Goal: Transaction & Acquisition: Download file/media

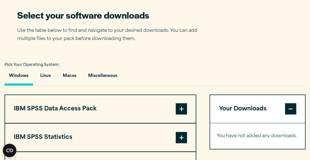
scroll to position [357, 0]
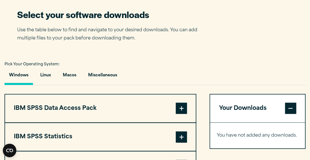
click at [19, 83] on button "Windows" at bounding box center [19, 77] width 28 height 16
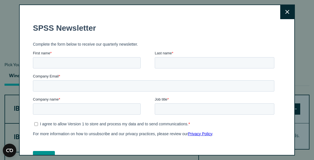
click at [285, 14] on icon at bounding box center [287, 12] width 4 height 4
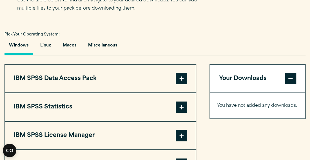
scroll to position [388, 0]
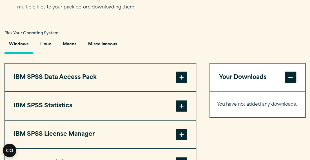
click at [39, 112] on button "IBM SPSS Statistics" at bounding box center [100, 106] width 190 height 28
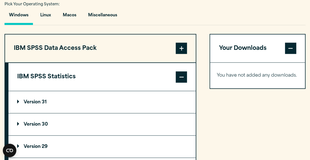
scroll to position [419, 0]
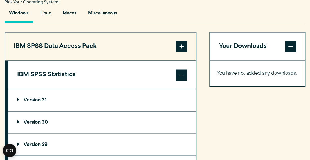
click at [26, 122] on p "Version 30" at bounding box center [32, 122] width 31 height 5
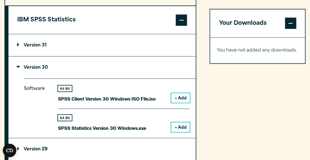
scroll to position [474, 0]
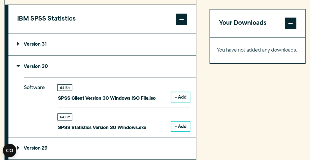
click at [56, 119] on div "Software 64 Bit SPSS Client Version 30 Windows ISO File.iso + Add 64 Bit + Add" at bounding box center [110, 107] width 172 height 59
click at [62, 120] on div "64 Bit SPSS Statistics Version 30 Windows.exe" at bounding box center [102, 122] width 88 height 17
click at [179, 127] on button "+ Add" at bounding box center [180, 127] width 19 height 10
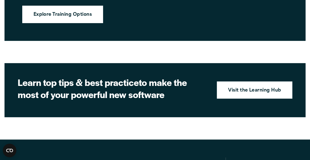
scroll to position [1011, 0]
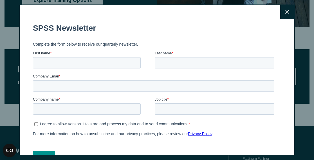
click at [285, 12] on icon at bounding box center [287, 12] width 4 height 4
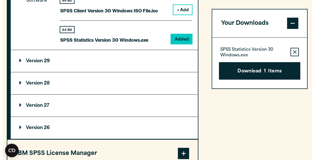
scroll to position [561, 0]
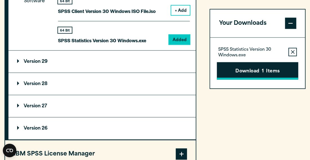
click at [274, 73] on button "Download 1 Items" at bounding box center [257, 70] width 81 height 17
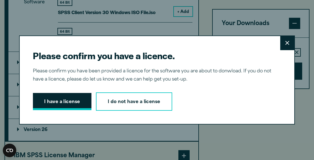
click at [68, 100] on button "I have a license" at bounding box center [62, 101] width 59 height 17
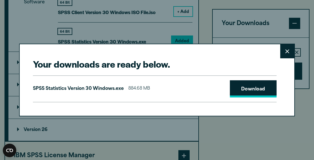
click at [255, 91] on link "Download" at bounding box center [253, 88] width 47 height 17
